Goal: Navigation & Orientation: Find specific page/section

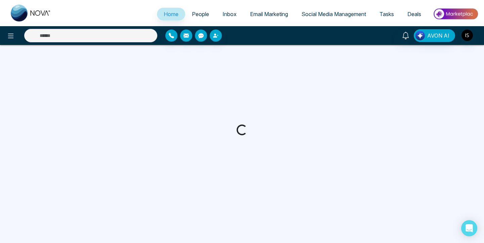
select select "*"
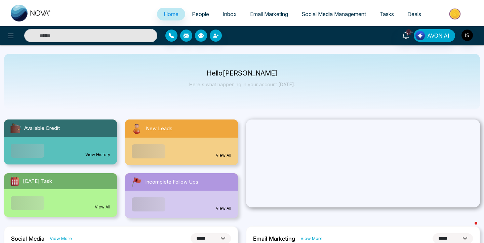
click at [199, 13] on span "People" at bounding box center [200, 14] width 17 height 7
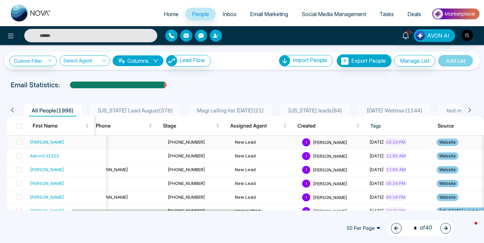
click at [67, 143] on div "[PERSON_NAME]" at bounding box center [67, 142] width 74 height 7
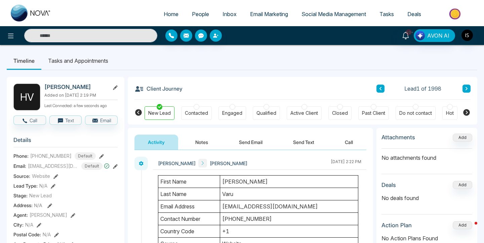
click at [196, 11] on span "People" at bounding box center [200, 14] width 17 height 7
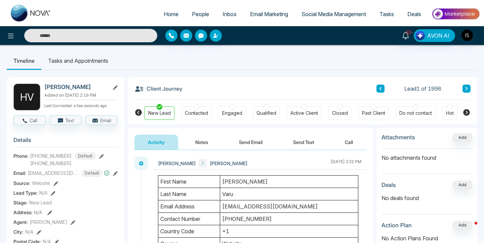
click at [164, 12] on span "Home" at bounding box center [171, 14] width 15 height 7
select select "*"
